Goal: Task Accomplishment & Management: Manage account settings

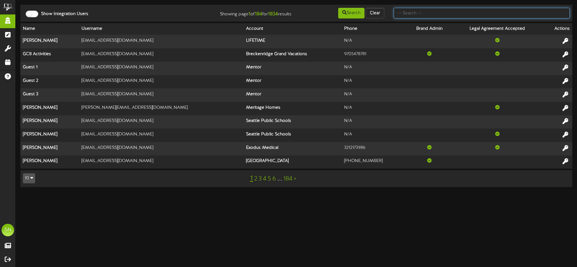
click at [423, 16] on input "text" at bounding box center [482, 13] width 176 height 11
type input "m"
type input "a"
type input "cindi"
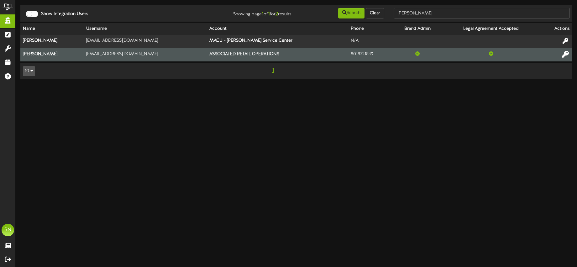
click at [566, 54] on icon at bounding box center [565, 53] width 7 height 7
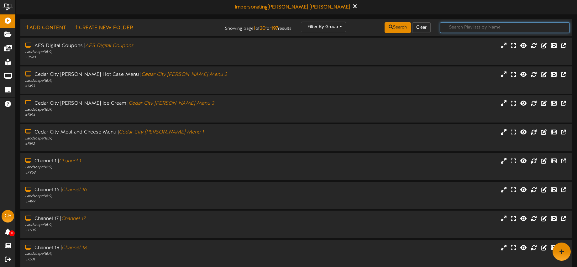
click at [465, 27] on input "text" at bounding box center [505, 27] width 130 height 11
type input "holiday"
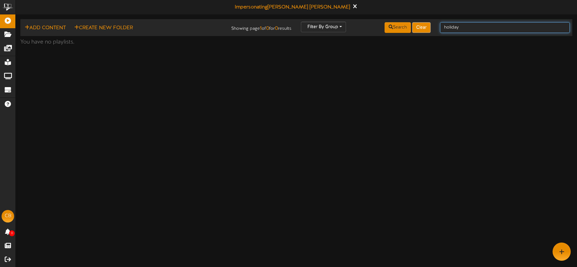
drag, startPoint x: 470, startPoint y: 28, endPoint x: 418, endPoint y: 28, distance: 52.1
click at [419, 28] on div "Add Content Create New Folder Showing page 1 of 0 for 0 results Filter By Group…" at bounding box center [296, 28] width 557 height 12
type input "holladay"
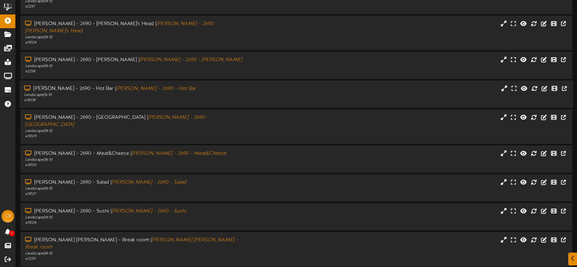
scroll to position [54, 0]
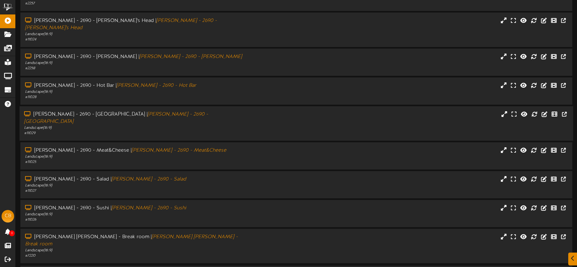
click at [215, 131] on div "# 11029" at bounding box center [134, 133] width 221 height 5
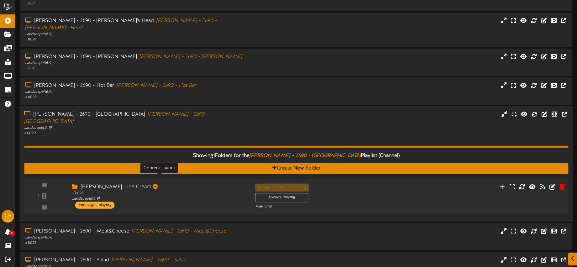
click at [220, 191] on div "ID: 8351 Landscape ( 16:9 )" at bounding box center [159, 196] width 174 height 11
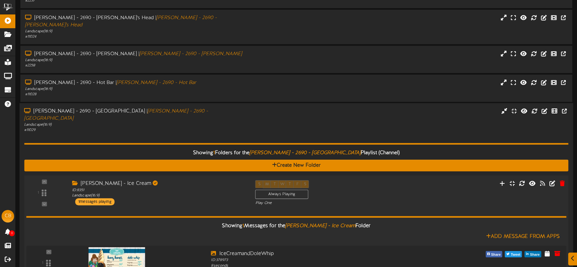
scroll to position [86, 0]
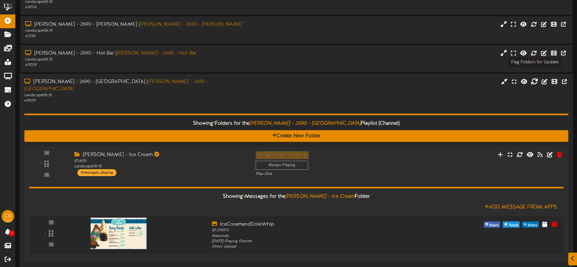
click at [535, 78] on icon at bounding box center [534, 81] width 7 height 7
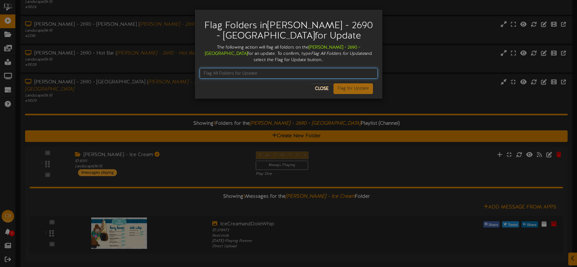
click at [258, 72] on input "text" at bounding box center [289, 73] width 178 height 11
type input "Flag Folder for Update"
click at [204, 74] on input "Flag Folder for Update" at bounding box center [289, 73] width 178 height 11
drag, startPoint x: 269, startPoint y: 68, endPoint x: 277, endPoint y: 69, distance: 7.3
click at [269, 68] on input "Flag Folder for Update" at bounding box center [289, 73] width 178 height 11
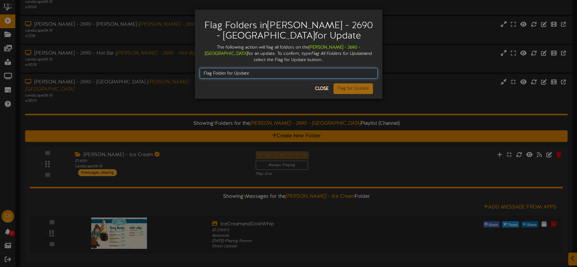
drag, startPoint x: 270, startPoint y: 72, endPoint x: 256, endPoint y: 73, distance: 14.8
click at [256, 75] on input "Flag Folder for Update" at bounding box center [289, 73] width 178 height 11
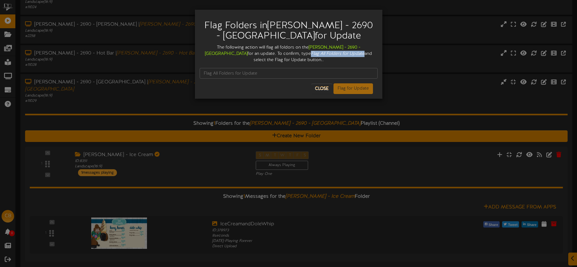
drag, startPoint x: 267, startPoint y: 53, endPoint x: 307, endPoint y: 54, distance: 39.5
click at [320, 54] on icon "Flag All Folders for Update" at bounding box center [338, 53] width 54 height 5
copy icon "Flag All Folders for Update"
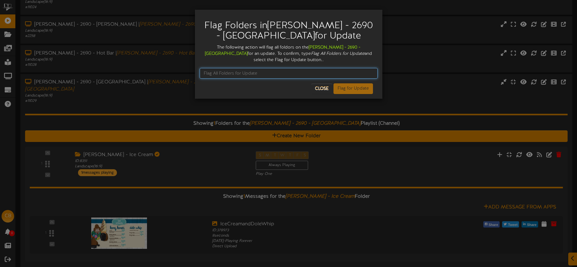
click at [243, 74] on input "text" at bounding box center [289, 73] width 178 height 11
paste input "Flag All Folders for Update"
drag, startPoint x: 204, startPoint y: 72, endPoint x: 229, endPoint y: 74, distance: 24.8
click at [204, 72] on input "Flag All Folders for Update" at bounding box center [289, 73] width 178 height 11
click at [279, 75] on input "Flag All Folders for Update" at bounding box center [289, 73] width 178 height 11
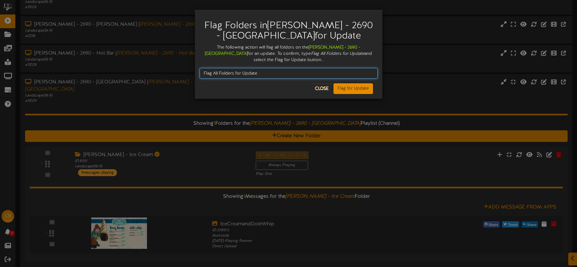
type input "Flag All Folders for Update"
drag, startPoint x: 280, startPoint y: 75, endPoint x: 186, endPoint y: 72, distance: 94.4
click at [187, 72] on div "Flag Folders in Macey's - Holladay - 2690 - Kong for Update The following actio…" at bounding box center [288, 133] width 577 height 267
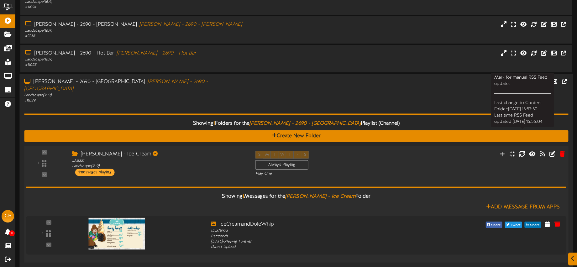
click at [522, 150] on icon at bounding box center [522, 153] width 7 height 7
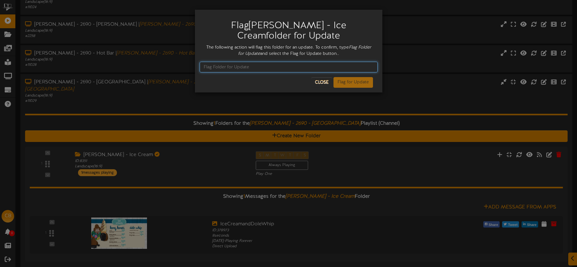
click at [229, 67] on input "text" at bounding box center [289, 67] width 178 height 11
type input "Flag Folder for Update"
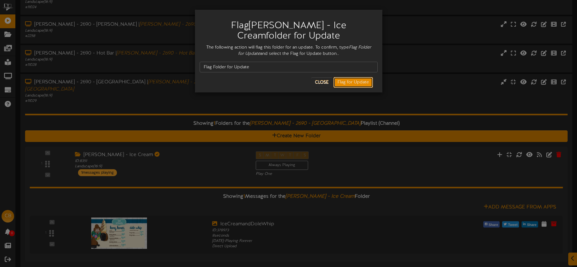
click at [340, 83] on button "Flag for Update" at bounding box center [354, 82] width 40 height 11
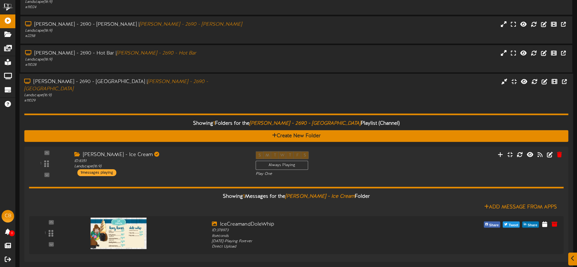
click at [242, 104] on div "Showing 1 Folders for the Macey's - Holladay - 2690 - Kong Playlist (Channel) C…" at bounding box center [296, 185] width 544 height 162
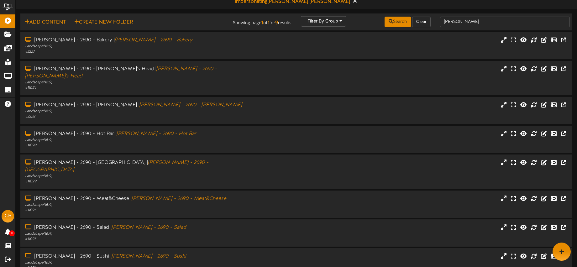
scroll to position [5, 0]
click at [353, 2] on icon at bounding box center [355, 1] width 4 height 7
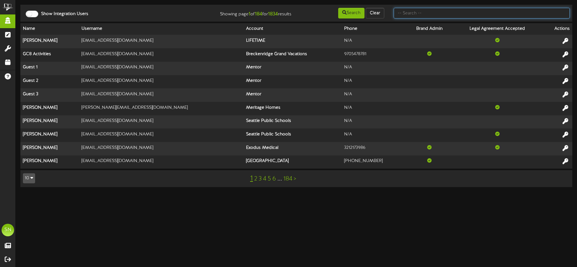
click at [416, 13] on input "text" at bounding box center [482, 13] width 176 height 11
type input "the picklr"
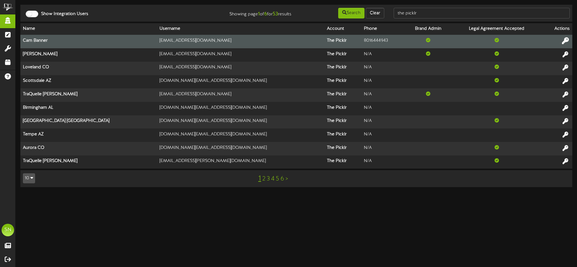
click at [565, 40] on icon at bounding box center [565, 40] width 7 height 7
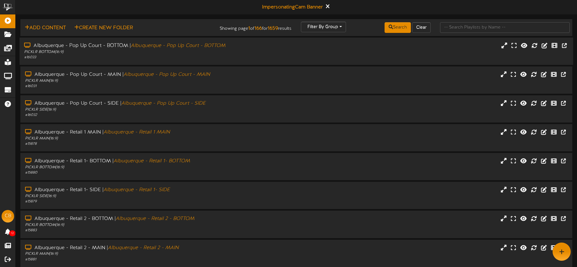
scroll to position [3, 0]
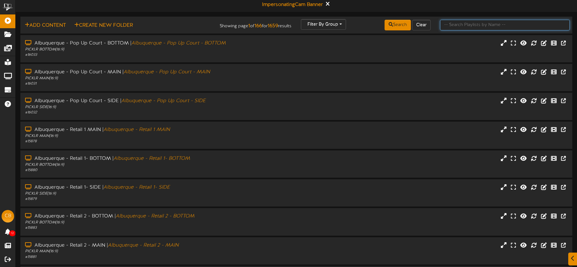
click at [451, 25] on input "text" at bounding box center [505, 25] width 130 height 11
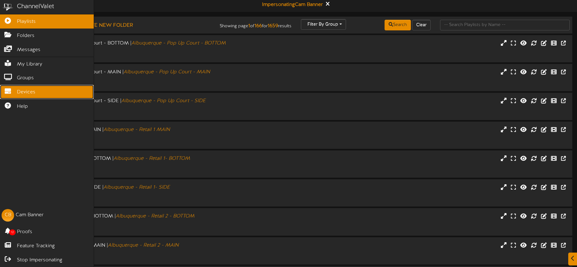
click at [17, 92] on span "Devices" at bounding box center [26, 92] width 19 height 7
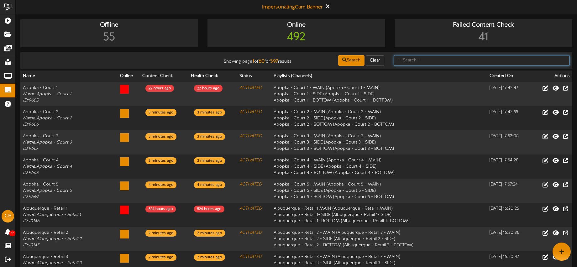
click at [418, 59] on input "text" at bounding box center [482, 60] width 176 height 11
type input "exton"
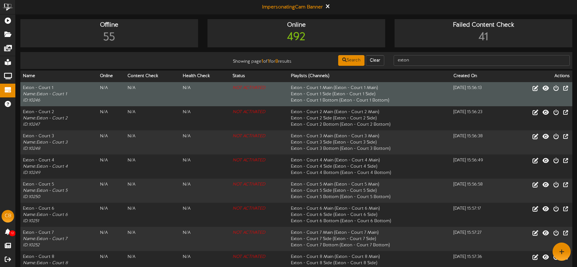
scroll to position [32, 0]
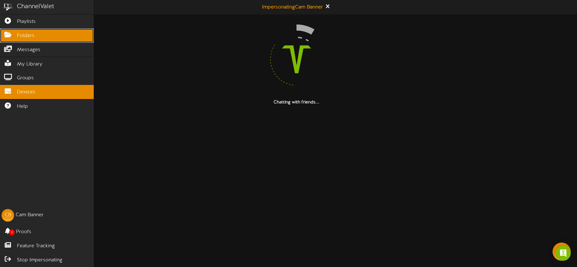
click at [21, 36] on span "Folders" at bounding box center [26, 35] width 18 height 7
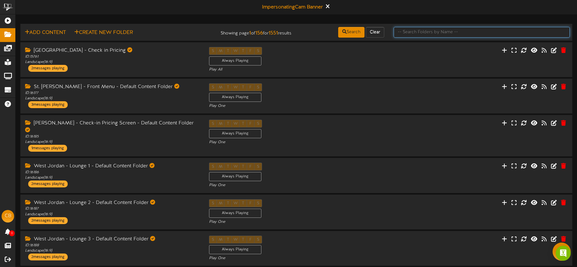
click at [417, 30] on input "text" at bounding box center [482, 32] width 176 height 11
click at [416, 31] on input "text" at bounding box center [482, 32] width 176 height 11
type input "main"
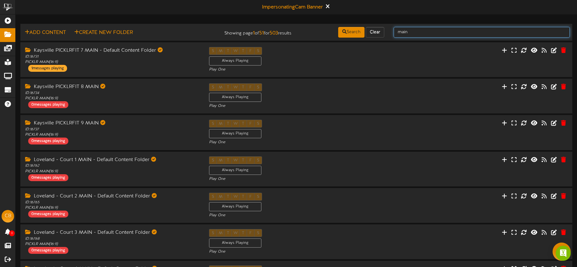
click at [418, 32] on input "main" at bounding box center [482, 32] width 176 height 11
type input "main folder"
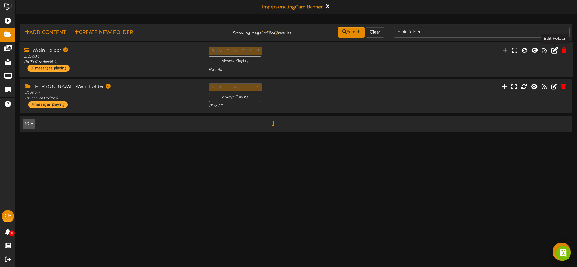
click at [555, 52] on icon at bounding box center [555, 49] width 7 height 7
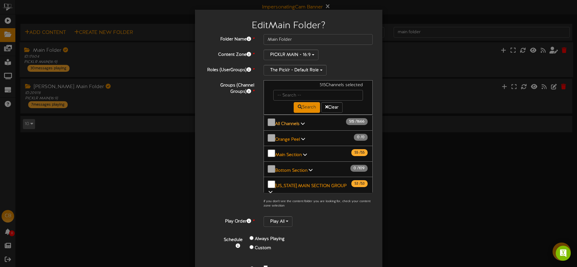
click at [288, 124] on b "All Channels" at bounding box center [287, 124] width 24 height 5
click at [289, 122] on b "All Channels" at bounding box center [287, 124] width 24 height 5
click at [292, 95] on input "text" at bounding box center [318, 95] width 90 height 11
click at [286, 122] on b "All Channels" at bounding box center [287, 124] width 24 height 5
click at [300, 122] on link "All Channels 515 / 1666" at bounding box center [288, 124] width 26 height 5
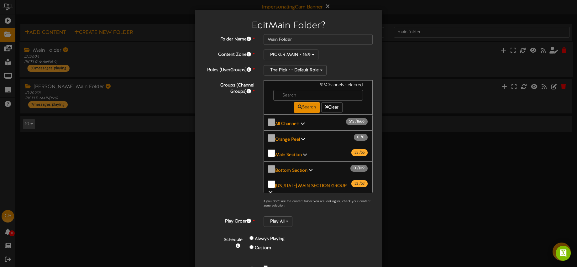
click at [300, 122] on link "All Channels 515 / 1666" at bounding box center [288, 124] width 26 height 5
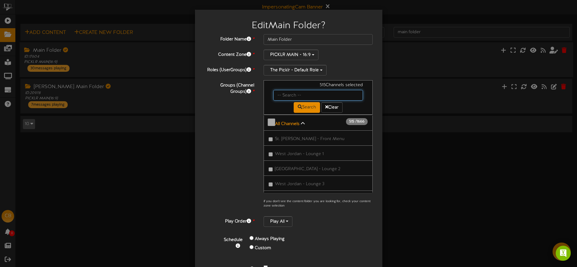
click at [300, 92] on input "text" at bounding box center [318, 95] width 90 height 11
type input "exton"
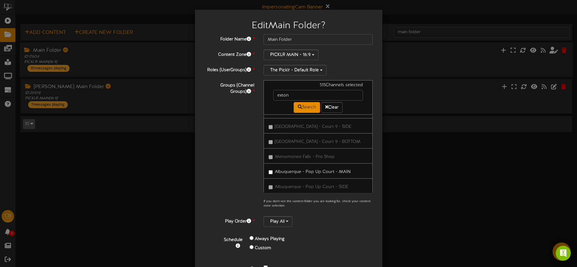
scroll to position [23324, 0]
drag, startPoint x: 298, startPoint y: 133, endPoint x: 326, endPoint y: 140, distance: 29.4
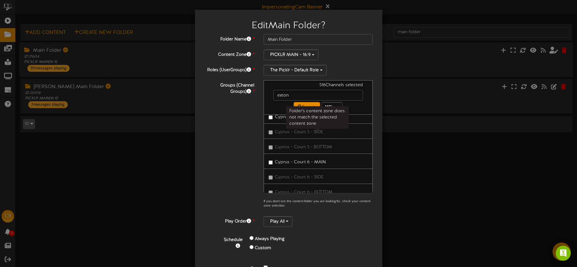
scroll to position [23280, 0]
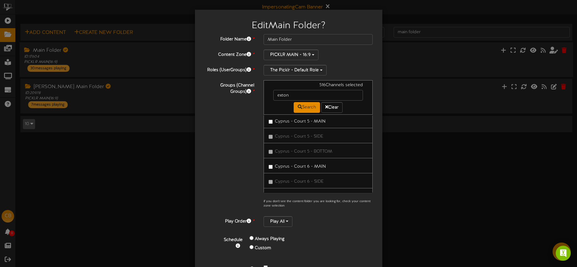
drag, startPoint x: 279, startPoint y: 130, endPoint x: 316, endPoint y: 140, distance: 38.6
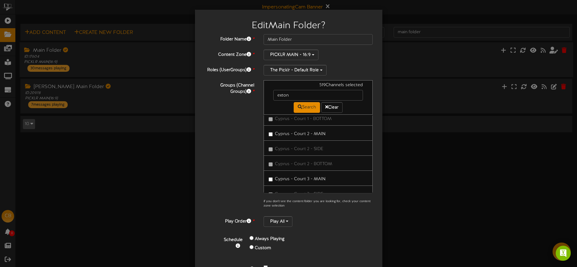
scroll to position [23130, 0]
drag, startPoint x: 289, startPoint y: 144, endPoint x: 309, endPoint y: 149, distance: 21.2
drag, startPoint x: 277, startPoint y: 141, endPoint x: 336, endPoint y: 158, distance: 61.6
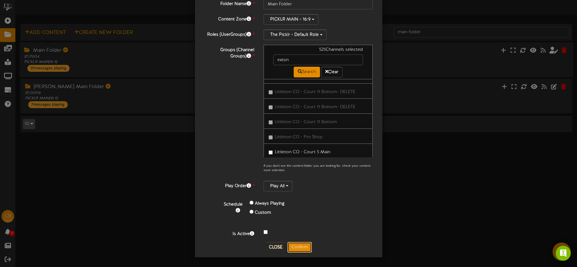
click at [305, 247] on button "Confirm" at bounding box center [300, 247] width 24 height 11
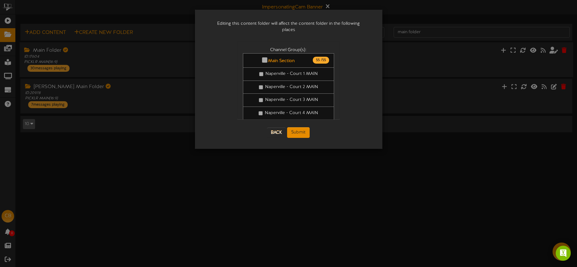
scroll to position [0, 0]
click at [300, 127] on button "Submit" at bounding box center [298, 132] width 23 height 11
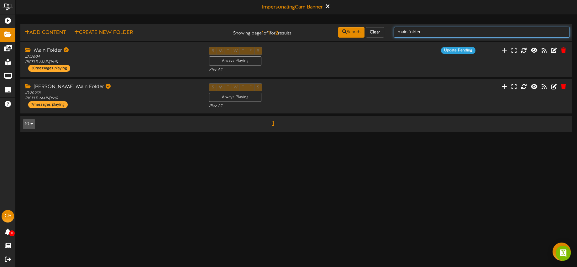
drag, startPoint x: 427, startPoint y: 30, endPoint x: 386, endPoint y: 31, distance: 40.8
click at [386, 31] on div "Add Content Create New Folder Showing page 1 of 1 for 2 results Search Clear ma…" at bounding box center [296, 32] width 557 height 12
type input "Side"
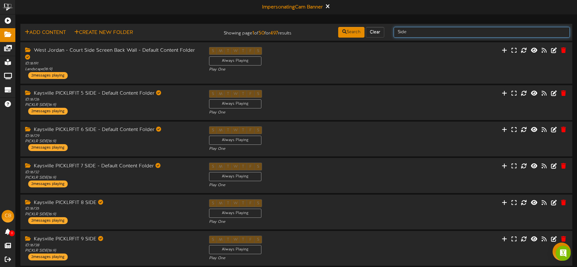
click at [420, 32] on input "Side" at bounding box center [482, 32] width 176 height 11
type input "Side folder"
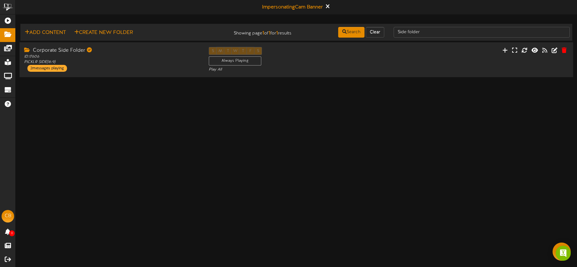
drag, startPoint x: 519, startPoint y: 59, endPoint x: 535, endPoint y: 59, distance: 15.7
click at [519, 59] on div "Corporate Side Folder ID: 17606 PICKLR SIDE ( 16:9 ) 2 messages playing S M T W…" at bounding box center [296, 60] width 554 height 26
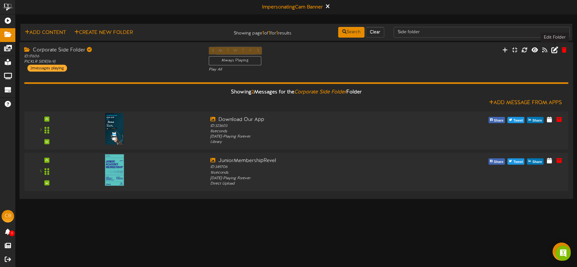
click at [555, 50] on icon at bounding box center [555, 49] width 7 height 7
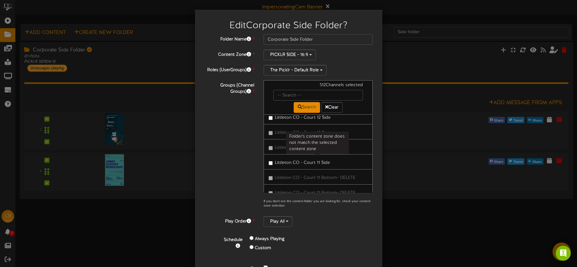
scroll to position [24060, 0]
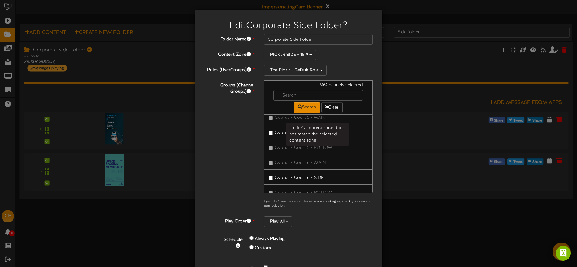
scroll to position [23282, 0]
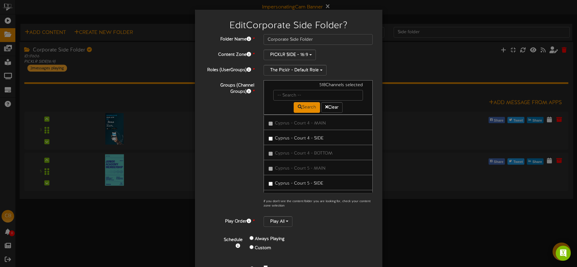
drag, startPoint x: 290, startPoint y: 146, endPoint x: 301, endPoint y: 147, distance: 11.6
drag, startPoint x: 280, startPoint y: 139, endPoint x: 308, endPoint y: 143, distance: 28.6
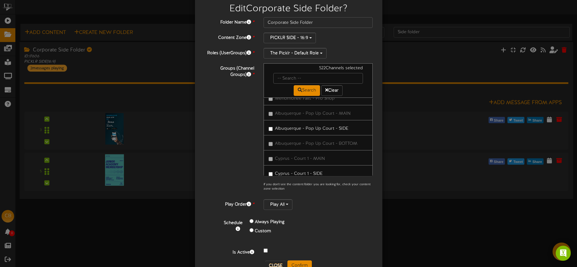
scroll to position [35, 0]
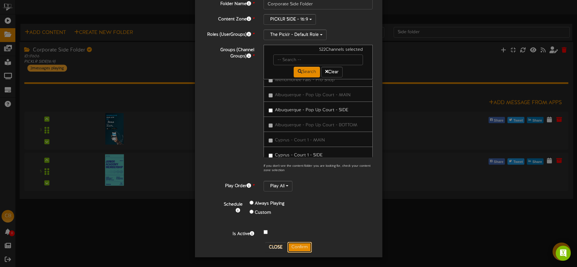
drag, startPoint x: 297, startPoint y: 248, endPoint x: 306, endPoint y: 245, distance: 9.6
click at [297, 248] on button "Confirm" at bounding box center [300, 247] width 24 height 11
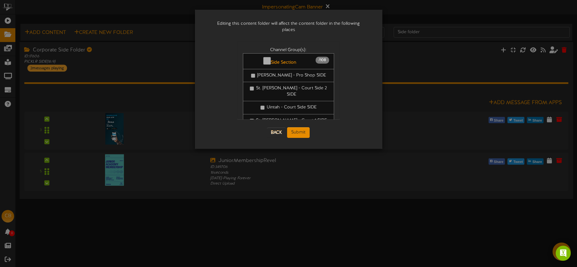
scroll to position [0, 0]
click at [299, 127] on button "Submit" at bounding box center [298, 132] width 23 height 11
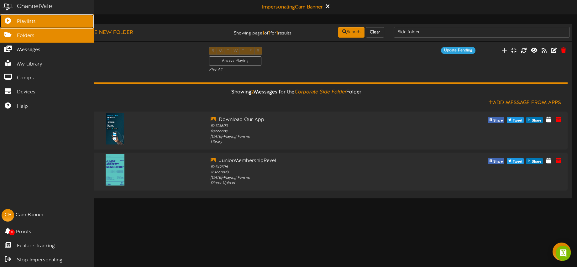
click at [12, 22] on icon at bounding box center [8, 20] width 16 height 5
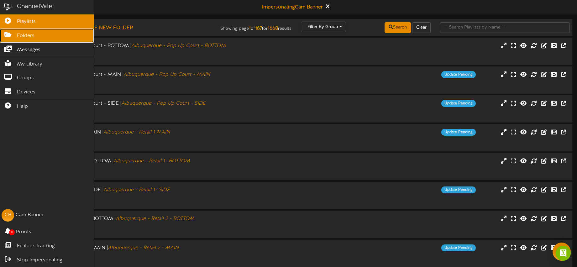
drag, startPoint x: 15, startPoint y: 36, endPoint x: 24, endPoint y: 40, distance: 9.8
click at [15, 36] on icon at bounding box center [8, 34] width 16 height 5
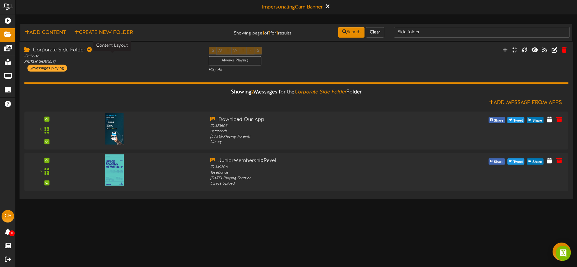
click at [128, 63] on div "ID: 17606 PICKLR SIDE ( 16:9 )" at bounding box center [111, 59] width 175 height 11
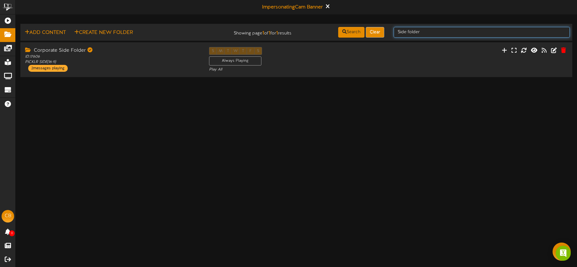
drag, startPoint x: 429, startPoint y: 30, endPoint x: 384, endPoint y: 32, distance: 45.5
click at [384, 32] on div "Add Content Create New Folder Showing page 1 of 1 for 1 results Search Clear Si…" at bounding box center [296, 32] width 557 height 12
type input "bottom folder"
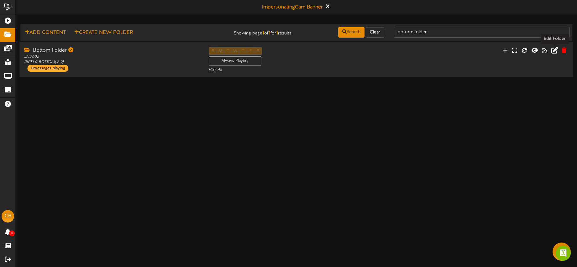
click at [555, 51] on icon at bounding box center [555, 49] width 7 height 7
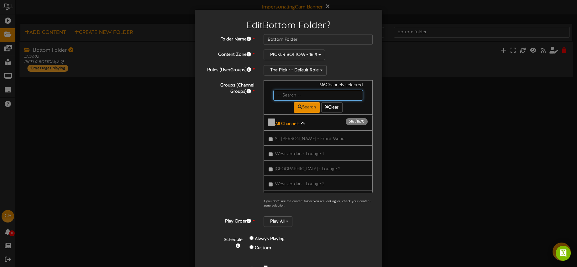
click at [285, 90] on input "text" at bounding box center [318, 95] width 90 height 11
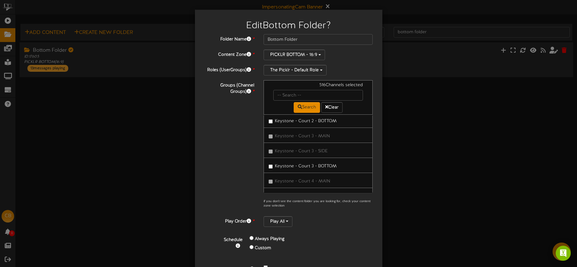
drag, startPoint x: 373, startPoint y: 144, endPoint x: 375, endPoint y: 150, distance: 6.0
click at [374, 166] on div "516 Channels selected Search Clear All Channels 516 1670" at bounding box center [318, 145] width 119 height 131
drag, startPoint x: 288, startPoint y: 143, endPoint x: 296, endPoint y: 151, distance: 10.9
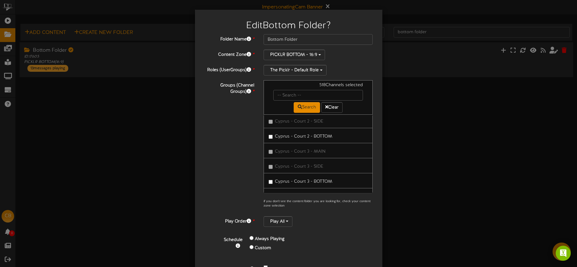
scroll to position [23180, 0]
drag, startPoint x: 302, startPoint y: 163, endPoint x: 318, endPoint y: 163, distance: 16.0
drag, startPoint x: 302, startPoint y: 166, endPoint x: 321, endPoint y: 164, distance: 19.6
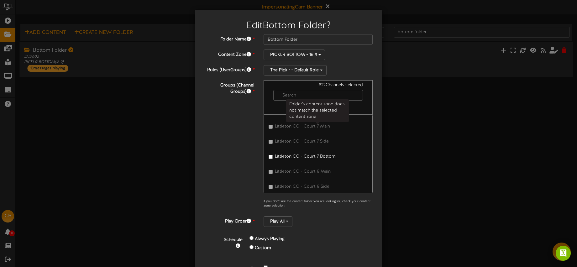
scroll to position [23911, 0]
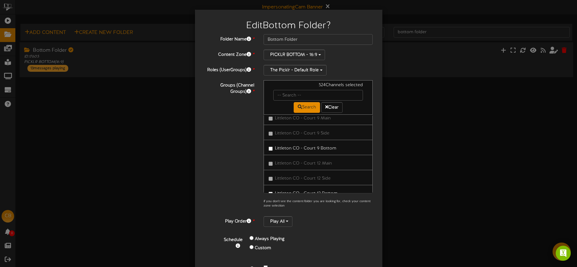
drag, startPoint x: 308, startPoint y: 157, endPoint x: 323, endPoint y: 157, distance: 14.7
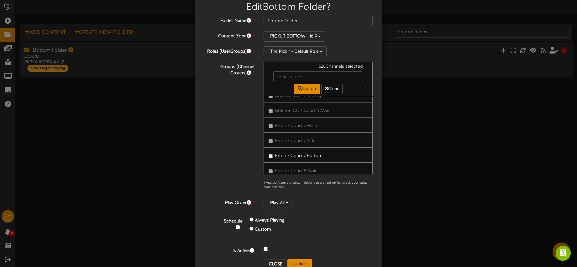
scroll to position [35, 0]
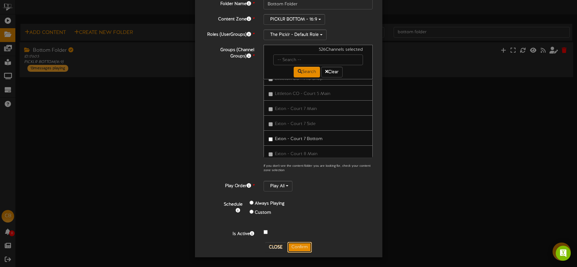
click at [304, 246] on button "Confirm" at bounding box center [300, 247] width 24 height 11
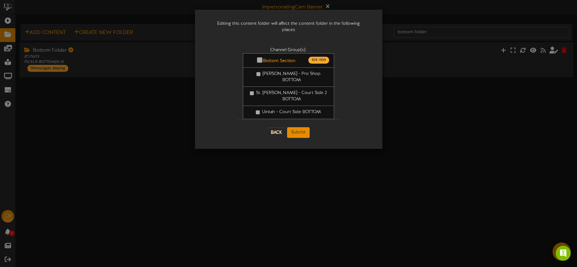
scroll to position [0, 0]
click at [302, 127] on button "Submit" at bounding box center [298, 132] width 23 height 11
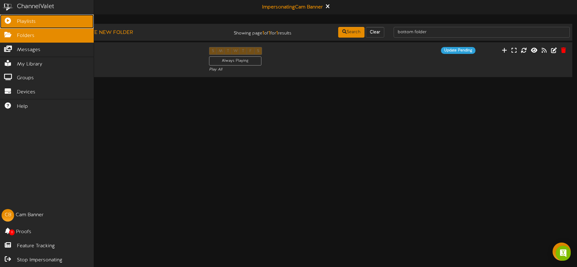
click at [8, 19] on icon at bounding box center [8, 20] width 16 height 5
